Goal: Task Accomplishment & Management: Complete application form

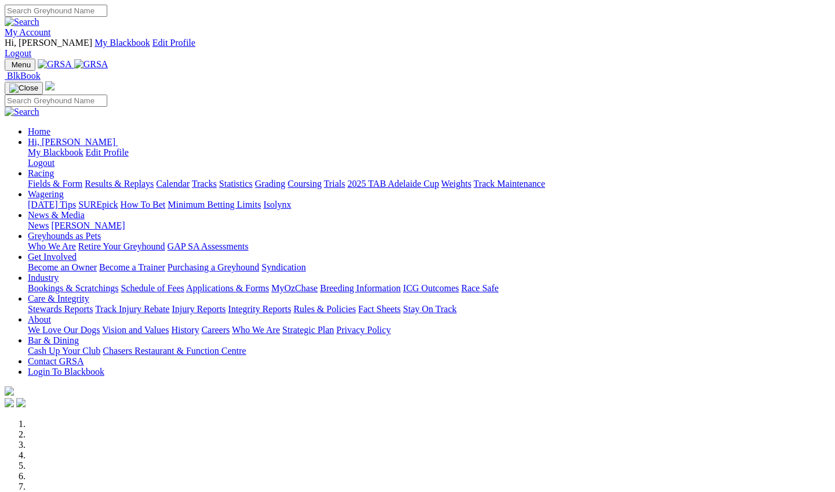
scroll to position [314, 0]
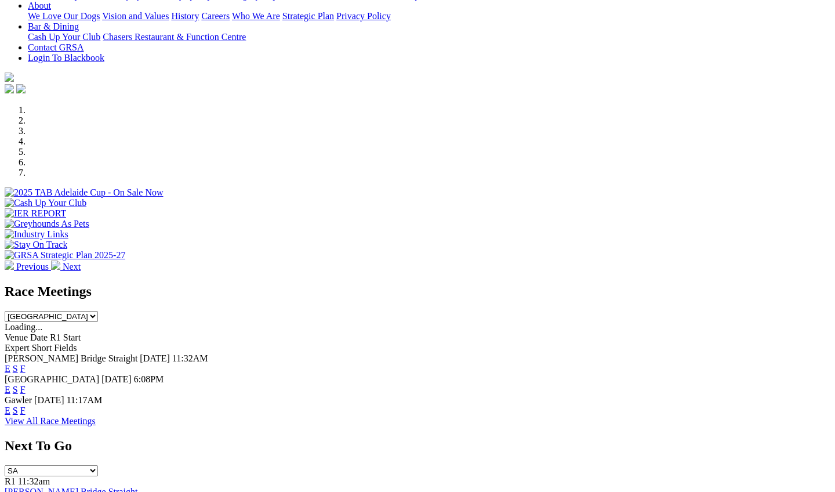
click at [26, 385] on link "F" at bounding box center [22, 390] width 5 height 10
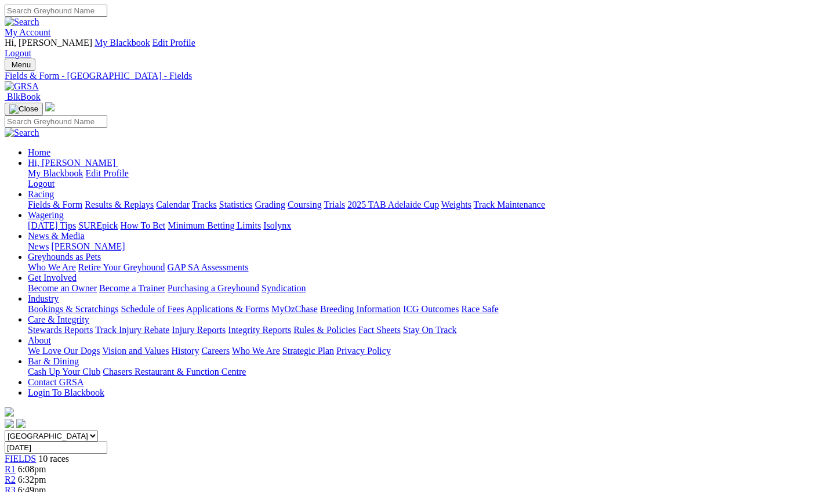
click at [85, 231] on link "News & Media" at bounding box center [56, 236] width 57 height 10
click at [49, 241] on link "News" at bounding box center [38, 246] width 21 height 10
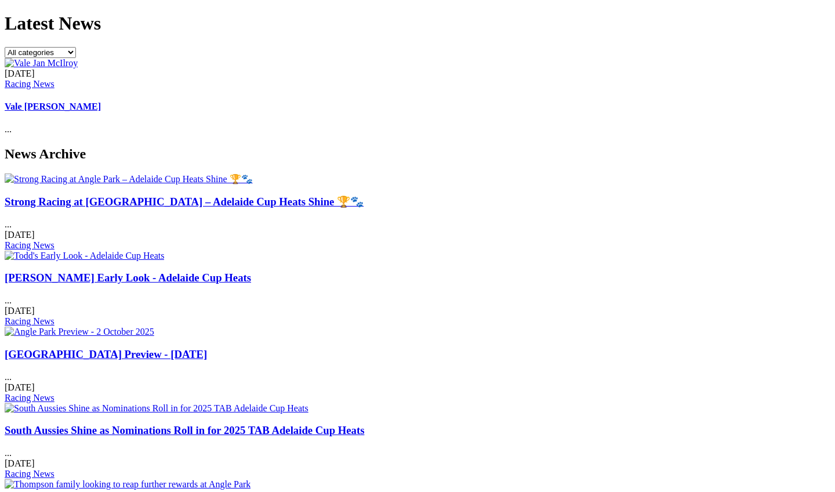
scroll to position [430, 0]
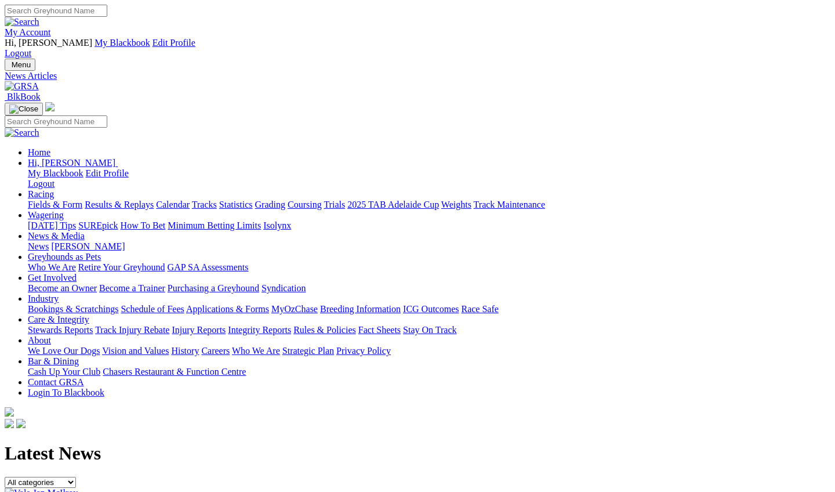
click at [118, 304] on link "Bookings & Scratchings" at bounding box center [73, 309] width 90 height 10
